Goal: Task Accomplishment & Management: Complete application form

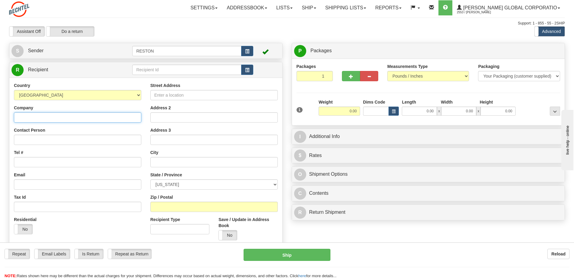
click at [26, 116] on input "Company" at bounding box center [77, 117] width 127 height 10
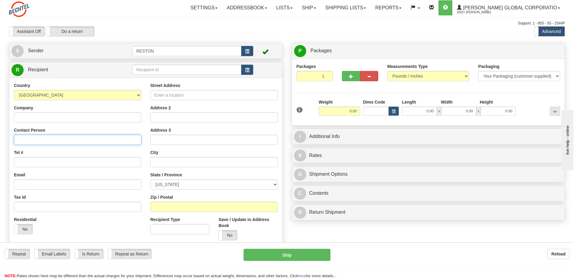
click at [19, 140] on input "Contact Person" at bounding box center [77, 140] width 127 height 10
type input "[PERSON_NAME]"
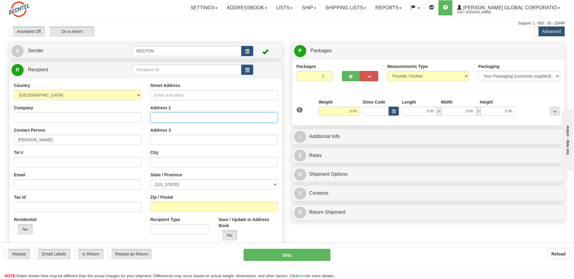
click at [159, 112] on input "Address 2" at bounding box center [213, 117] width 127 height 10
type input "[STREET_ADDRESS]"
click at [163, 161] on input "text" at bounding box center [213, 162] width 127 height 10
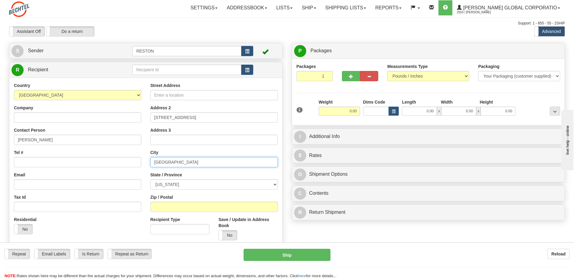
type input "[GEOGRAPHIC_DATA]"
select select "[GEOGRAPHIC_DATA]"
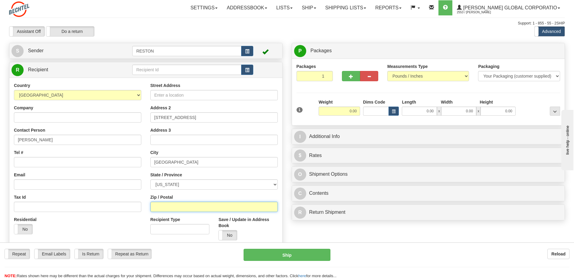
click at [158, 205] on input "Zip / Postal" at bounding box center [213, 207] width 127 height 10
type input "4"
type input "77406"
click at [30, 229] on label "No" at bounding box center [23, 230] width 18 height 10
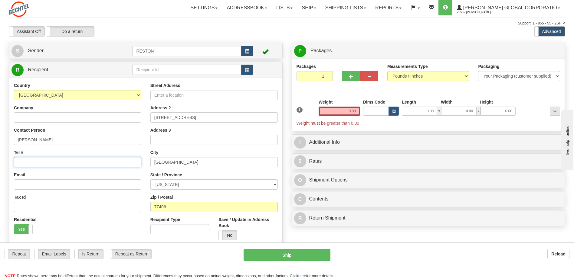
click at [29, 162] on input "Tel #" at bounding box center [77, 162] width 127 height 10
paste input "[PHONE_NUMBER]"
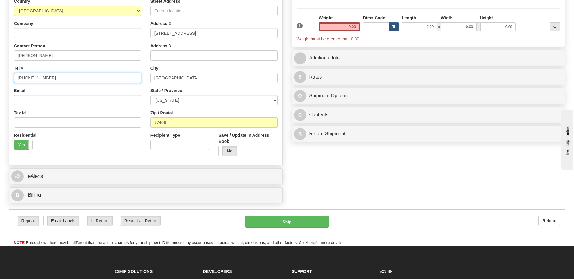
scroll to position [91, 0]
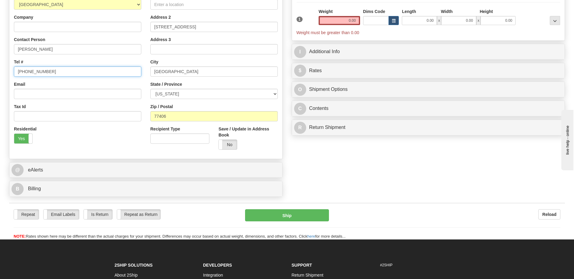
type input "[PHONE_NUMBER]"
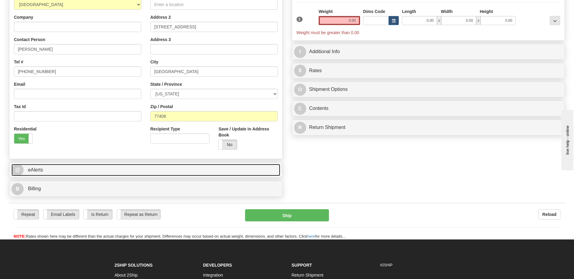
click at [36, 169] on span "eAlerts" at bounding box center [35, 170] width 15 height 5
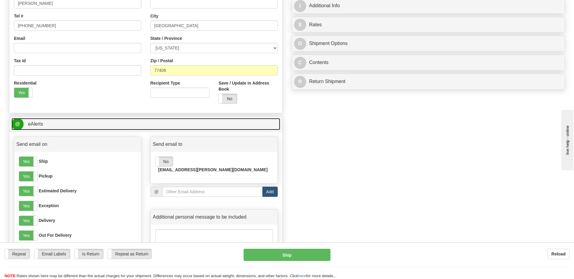
scroll to position [151, 0]
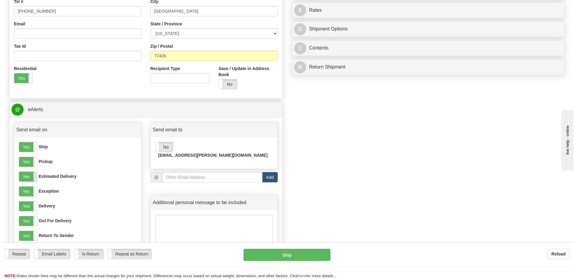
click at [34, 179] on span at bounding box center [37, 177] width 8 height 10
click at [34, 188] on span at bounding box center [37, 192] width 8 height 10
click at [34, 163] on span at bounding box center [37, 162] width 8 height 10
click at [32, 149] on label "Yes" at bounding box center [28, 147] width 18 height 10
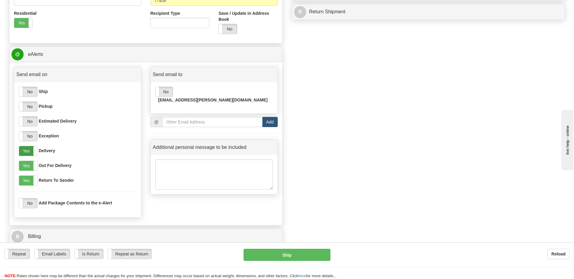
scroll to position [212, 0]
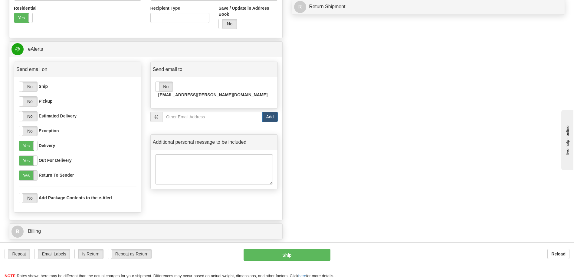
click at [34, 176] on span at bounding box center [37, 176] width 8 height 10
click at [183, 112] on input "email" at bounding box center [212, 117] width 100 height 10
type input "w"
click at [171, 90] on label "No" at bounding box center [163, 87] width 17 height 10
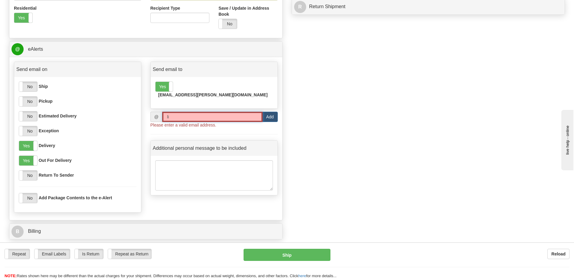
drag, startPoint x: 176, startPoint y: 109, endPoint x: 162, endPoint y: 110, distance: 14.0
click at [162, 112] on input "li" at bounding box center [212, 117] width 100 height 10
paste input "[EMAIL_ADDRESS][PERSON_NAME][DOMAIN_NAME]"
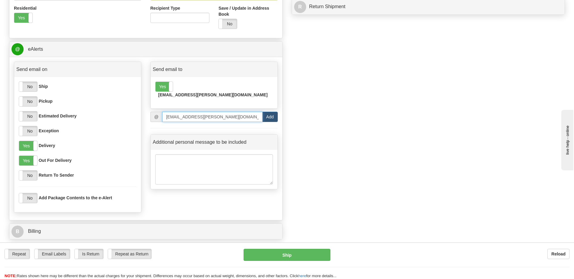
click at [259, 112] on input "[EMAIL_ADDRESS][PERSON_NAME][DOMAIN_NAME]" at bounding box center [212, 117] width 100 height 10
type input "[EMAIL_ADDRESS][PERSON_NAME][DOMAIN_NAME]"
click at [267, 112] on button "Add" at bounding box center [269, 117] width 15 height 10
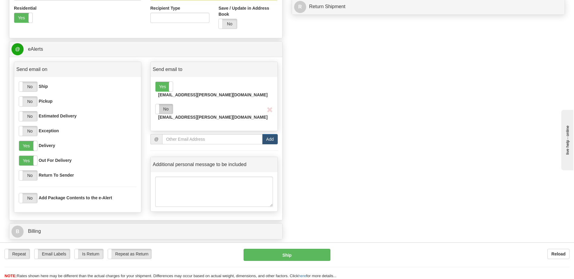
click at [168, 104] on label "No" at bounding box center [163, 109] width 17 height 10
click at [169, 86] on span at bounding box center [173, 87] width 8 height 10
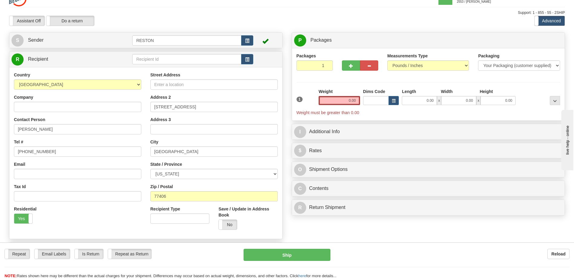
scroll to position [0, 0]
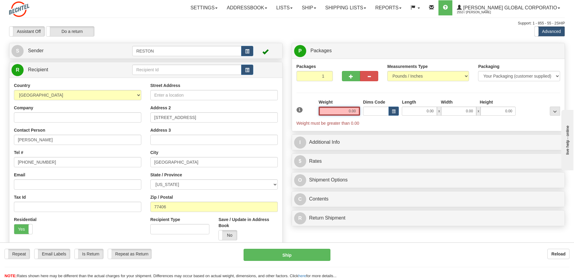
click at [350, 111] on input "0.00" at bounding box center [338, 111] width 41 height 9
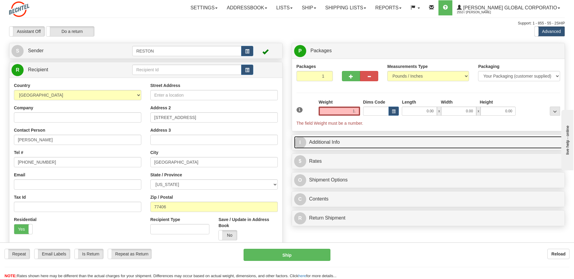
type input "1.00"
click at [338, 143] on link "I Additional Info" at bounding box center [428, 142] width 269 height 12
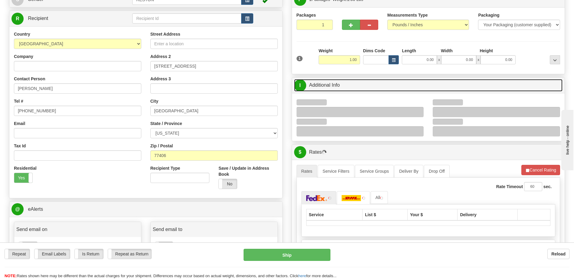
scroll to position [60, 0]
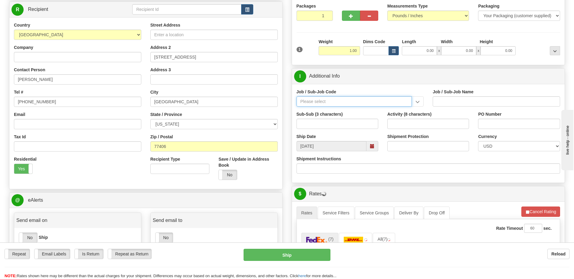
click at [314, 102] on input "Job / Sub-Job Code" at bounding box center [354, 101] width 116 height 10
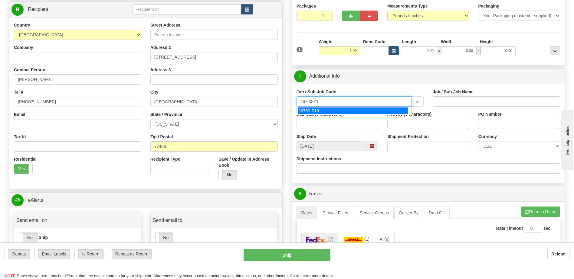
type input "26760-Z10"
click at [315, 112] on div "26760-Z10" at bounding box center [352, 111] width 109 height 7
type input "POLAND AP1000 ENGINEERING DEVELOPMENT - HOME OFFI"
type input "26760-Z10"
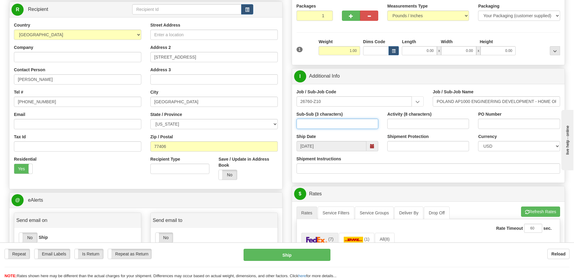
click at [322, 124] on input "Sub-Sub (3 characters)" at bounding box center [337, 124] width 82 height 10
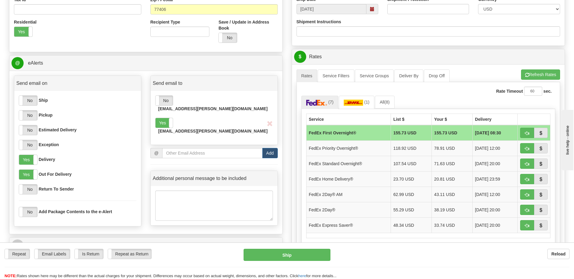
scroll to position [212, 0]
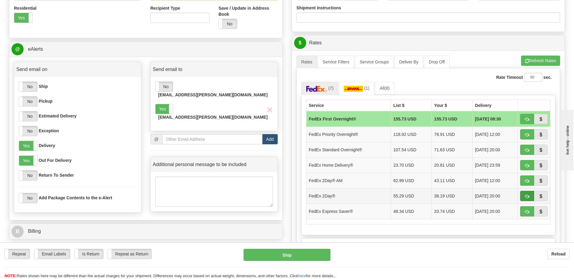
type input "100"
click at [532, 197] on button "button" at bounding box center [527, 196] width 14 height 10
type input "03"
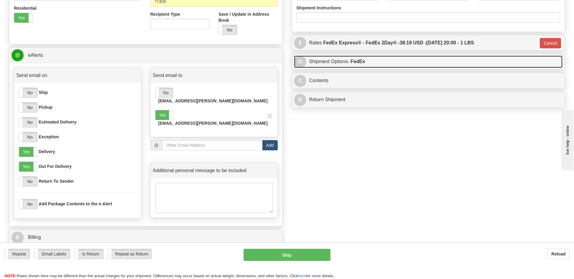
click at [339, 63] on link "O Shipment Options - FedEx" at bounding box center [428, 62] width 269 height 12
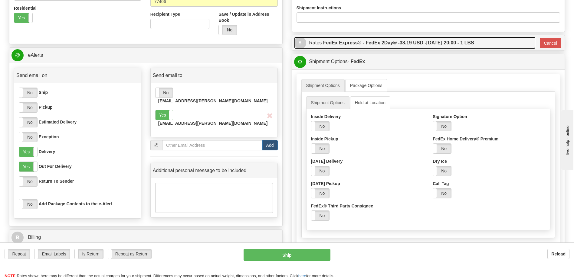
click at [334, 44] on label "FedEx Express® - FedEx 2Day® - 38.19 USD - [DATE] 20:00 - 1 LBS" at bounding box center [398, 43] width 151 height 12
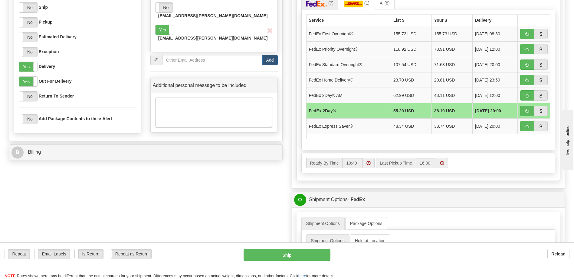
scroll to position [302, 0]
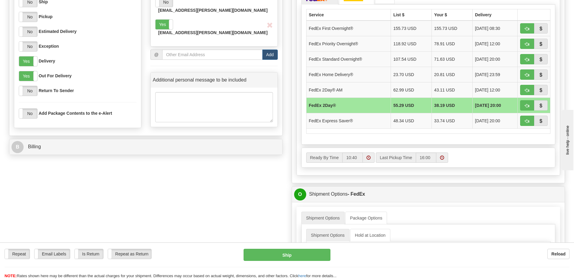
click at [369, 110] on td "FedEx 2Day®" at bounding box center [348, 105] width 84 height 15
click at [544, 107] on button "button" at bounding box center [541, 105] width 14 height 10
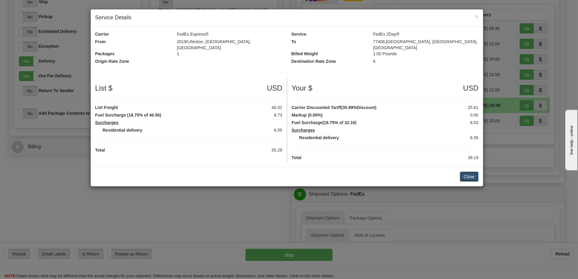
click at [471, 173] on button "Close" at bounding box center [469, 177] width 19 height 10
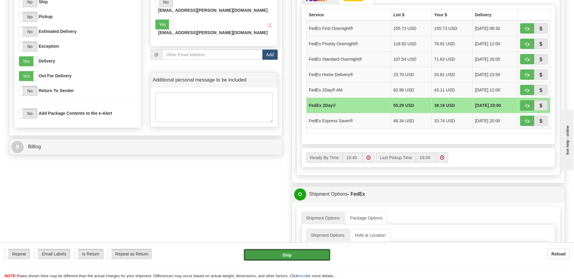
click at [282, 257] on button "Ship" at bounding box center [286, 255] width 86 height 12
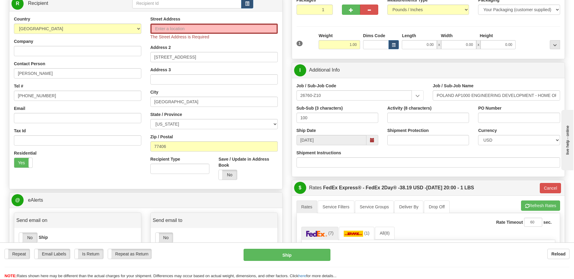
scroll to position [30, 0]
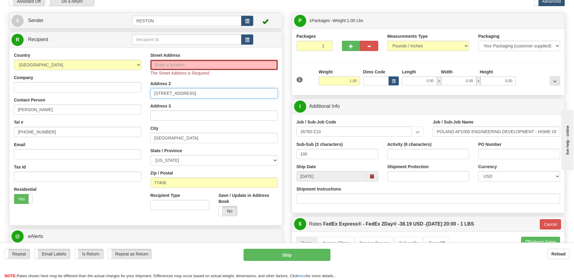
drag, startPoint x: 208, startPoint y: 92, endPoint x: 152, endPoint y: 95, distance: 56.0
click at [152, 95] on input "[STREET_ADDRESS]" at bounding box center [213, 93] width 127 height 10
click at [170, 64] on input "Street Address" at bounding box center [213, 65] width 127 height 10
paste input "[STREET_ADDRESS]"
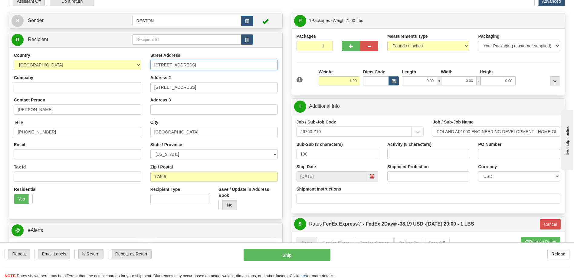
type input "[STREET_ADDRESS]"
drag, startPoint x: 207, startPoint y: 89, endPoint x: 139, endPoint y: 88, distance: 68.0
click at [139, 88] on div "Country [GEOGRAPHIC_DATA] [GEOGRAPHIC_DATA] [GEOGRAPHIC_DATA] [GEOGRAPHIC_DATA]…" at bounding box center [145, 133] width 273 height 163
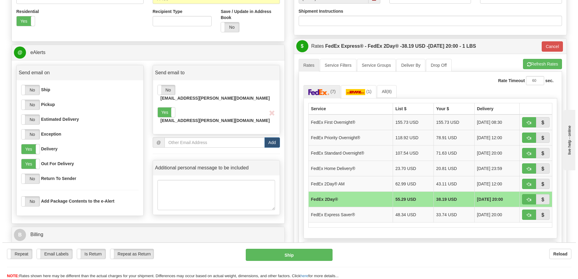
scroll to position [212, 0]
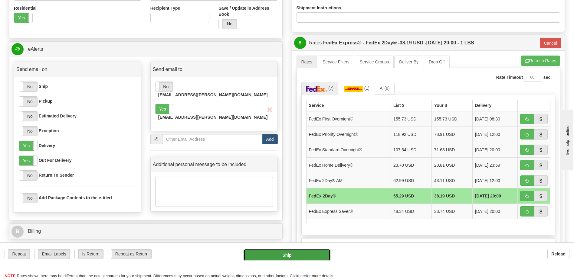
click at [285, 254] on button "Ship" at bounding box center [286, 255] width 86 height 12
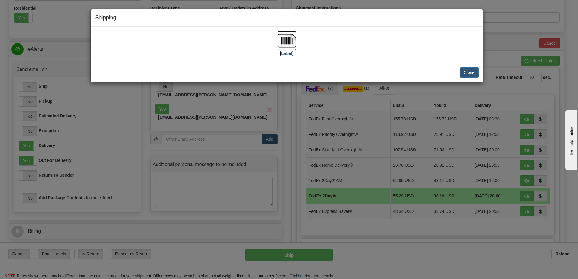
click at [286, 52] on label "[Label]" at bounding box center [287, 54] width 14 height 6
